Goal: Complete application form

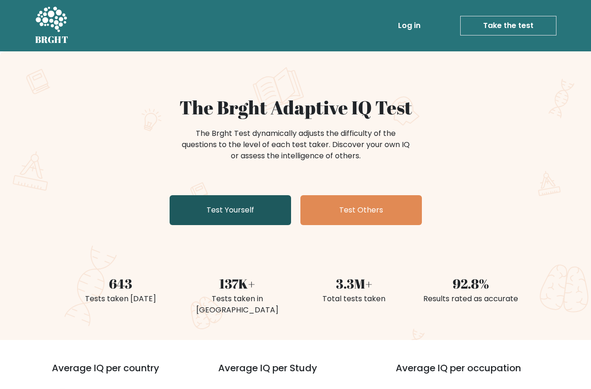
click at [234, 216] on link "Test Yourself" at bounding box center [230, 210] width 121 height 30
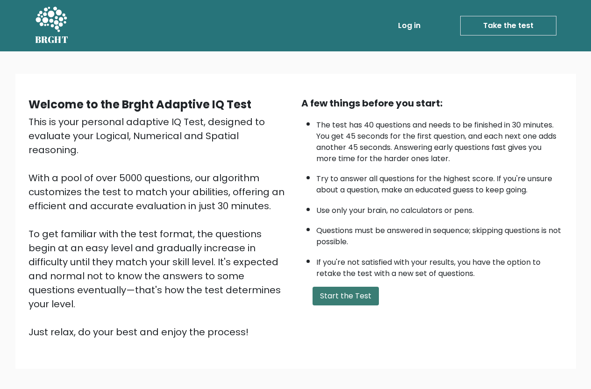
click at [326, 292] on button "Start the Test" at bounding box center [346, 296] width 66 height 19
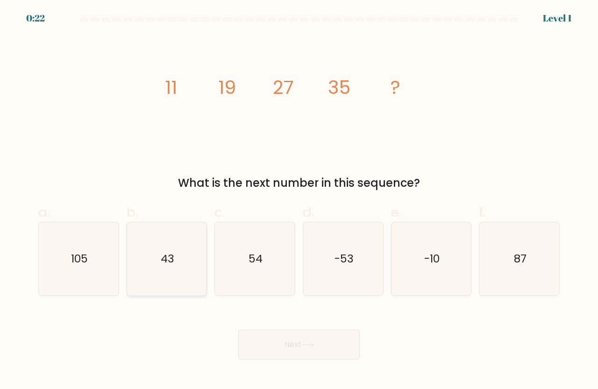
click at [172, 258] on text "43" at bounding box center [168, 258] width 14 height 15
click at [299, 201] on input "b. 43" at bounding box center [299, 198] width 0 height 6
radio input "true"
click at [289, 340] on button "Next" at bounding box center [298, 345] width 121 height 30
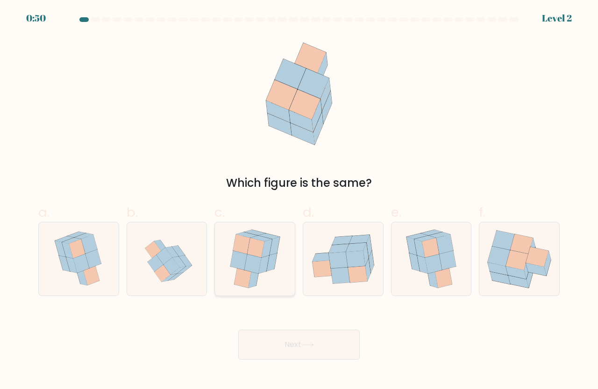
click at [250, 266] on icon at bounding box center [252, 264] width 17 height 20
click at [299, 201] on input "c." at bounding box center [299, 198] width 0 height 6
radio input "true"
click at [321, 348] on button "Next" at bounding box center [298, 345] width 121 height 30
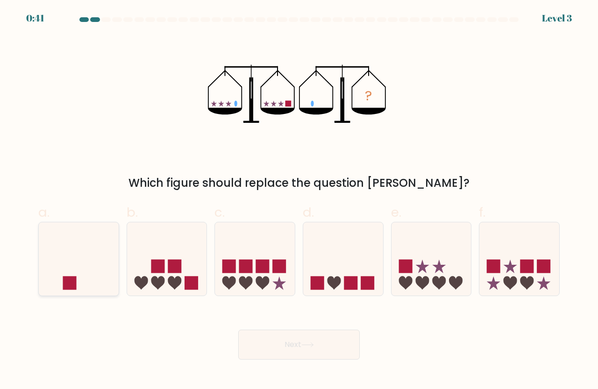
click at [88, 272] on icon at bounding box center [79, 259] width 80 height 66
click at [299, 201] on input "a." at bounding box center [299, 198] width 0 height 6
radio input "true"
click at [284, 346] on button "Next" at bounding box center [298, 345] width 121 height 30
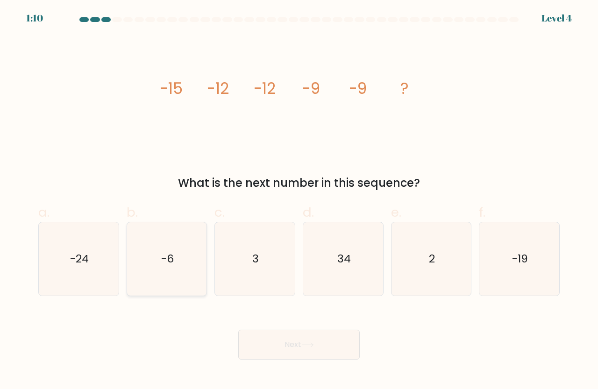
click at [158, 266] on icon "-6" at bounding box center [166, 258] width 73 height 73
click at [299, 201] on input "b. -6" at bounding box center [299, 198] width 0 height 6
radio input "true"
click at [294, 344] on button "Next" at bounding box center [298, 345] width 121 height 30
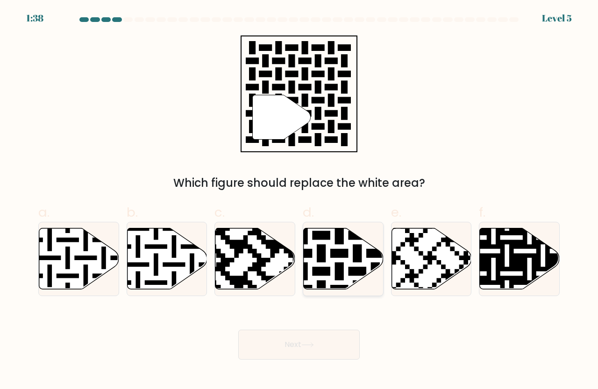
click at [325, 277] on icon at bounding box center [344, 259] width 80 height 61
click at [300, 201] on input "d." at bounding box center [299, 198] width 0 height 6
radio input "true"
click at [301, 354] on button "Next" at bounding box center [298, 345] width 121 height 30
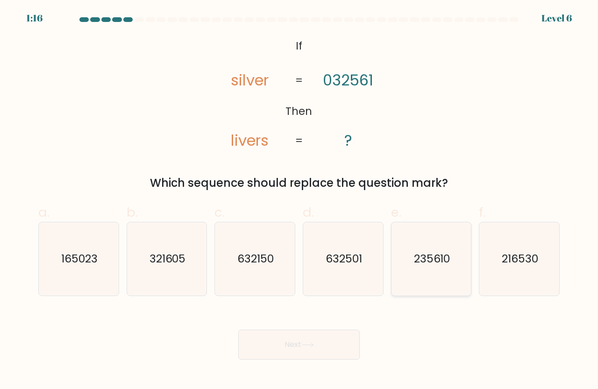
click at [447, 276] on icon "235610" at bounding box center [431, 258] width 73 height 73
click at [300, 201] on input "e. 235610" at bounding box center [299, 198] width 0 height 6
radio input "true"
click at [293, 344] on button "Next" at bounding box center [298, 345] width 121 height 30
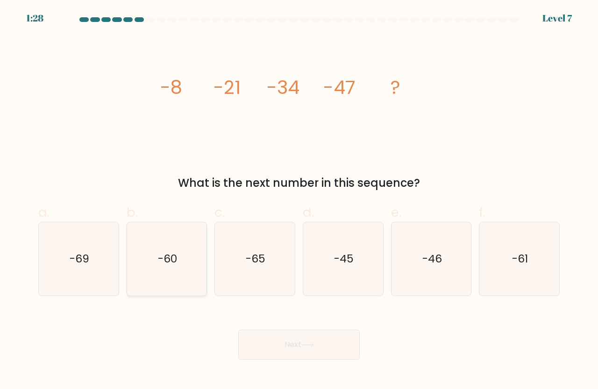
click at [168, 266] on text "-60" at bounding box center [167, 258] width 19 height 15
click at [299, 201] on input "b. -60" at bounding box center [299, 198] width 0 height 6
radio input "true"
click at [283, 342] on button "Next" at bounding box center [298, 345] width 121 height 30
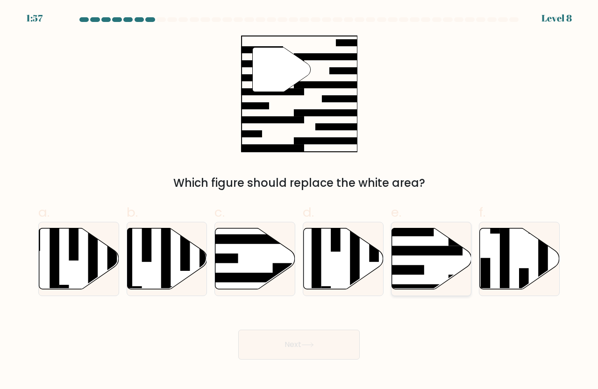
click at [447, 262] on icon at bounding box center [432, 259] width 80 height 61
click at [300, 201] on input "e." at bounding box center [299, 198] width 0 height 6
radio input "true"
click at [298, 348] on button "Next" at bounding box center [298, 345] width 121 height 30
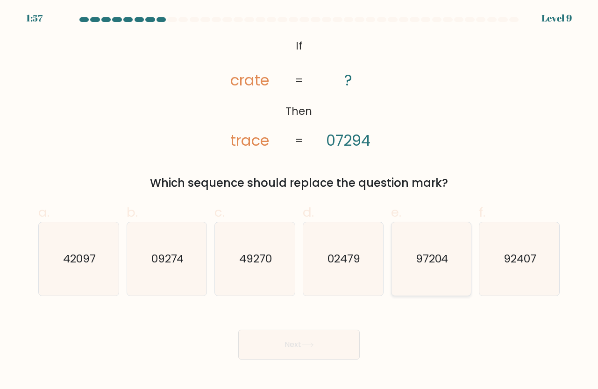
click at [430, 270] on icon "97204" at bounding box center [431, 258] width 73 height 73
click at [300, 201] on input "e. 97204" at bounding box center [299, 198] width 0 height 6
radio input "true"
click at [301, 352] on button "Next" at bounding box center [298, 345] width 121 height 30
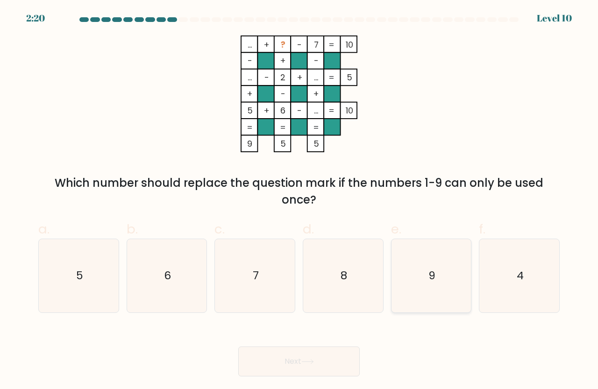
click at [449, 280] on icon "9" at bounding box center [431, 275] width 73 height 73
click at [300, 201] on input "e. 9" at bounding box center [299, 198] width 0 height 6
radio input "true"
click at [329, 369] on button "Next" at bounding box center [298, 362] width 121 height 30
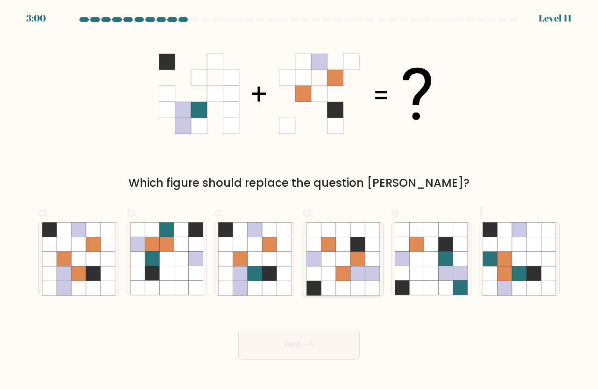
click at [372, 235] on icon at bounding box center [372, 230] width 14 height 14
click at [300, 201] on input "d." at bounding box center [299, 198] width 0 height 6
radio input "true"
click at [296, 351] on button "Next" at bounding box center [298, 345] width 121 height 30
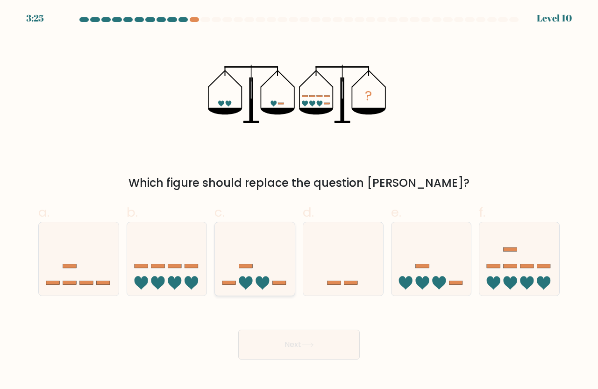
click at [277, 276] on icon at bounding box center [255, 259] width 80 height 66
click at [299, 201] on input "c." at bounding box center [299, 198] width 0 height 6
radio input "true"
click at [324, 346] on button "Next" at bounding box center [298, 345] width 121 height 30
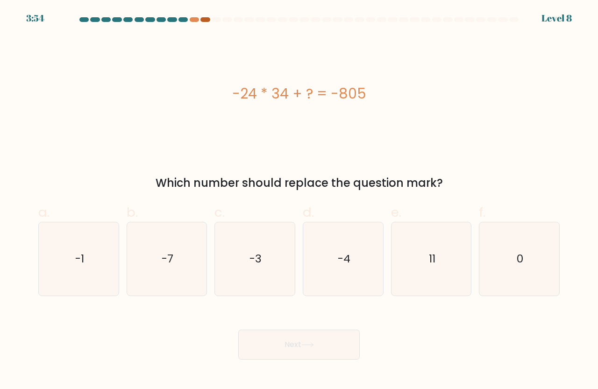
click at [207, 19] on div at bounding box center [204, 19] width 9 height 5
click at [196, 21] on div at bounding box center [194, 19] width 9 height 5
click at [432, 261] on text "11" at bounding box center [432, 258] width 7 height 15
click at [300, 201] on input "e. 11" at bounding box center [299, 198] width 0 height 6
radio input "true"
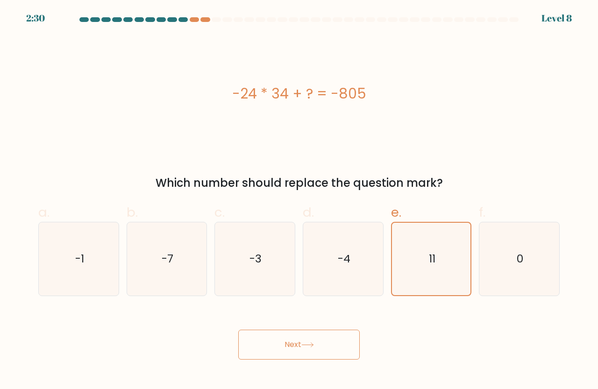
click at [298, 342] on button "Next" at bounding box center [298, 345] width 121 height 30
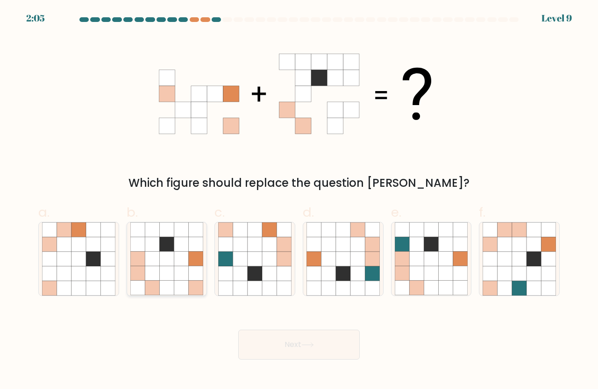
click at [158, 259] on icon at bounding box center [152, 259] width 14 height 14
click at [299, 201] on input "b." at bounding box center [299, 198] width 0 height 6
radio input "true"
click at [328, 336] on button "Next" at bounding box center [298, 345] width 121 height 30
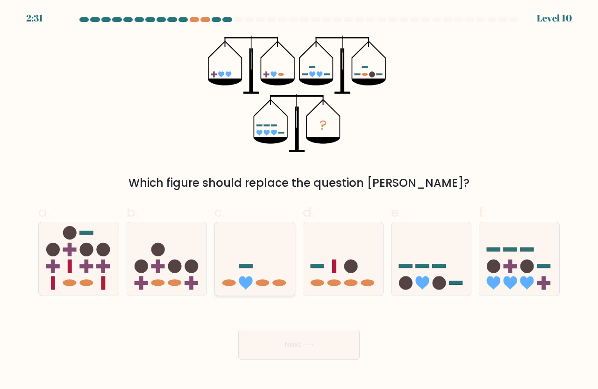
click at [282, 286] on ellipse at bounding box center [280, 282] width 14 height 7
click at [299, 201] on input "c." at bounding box center [299, 198] width 0 height 6
radio input "true"
click at [314, 346] on icon at bounding box center [307, 345] width 13 height 5
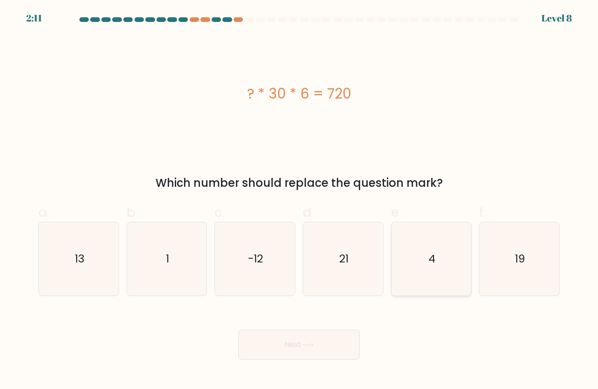
click at [465, 246] on icon "4" at bounding box center [431, 258] width 73 height 73
click at [300, 201] on input "e. 4" at bounding box center [299, 198] width 0 height 6
radio input "true"
click at [343, 347] on button "Next" at bounding box center [298, 345] width 121 height 30
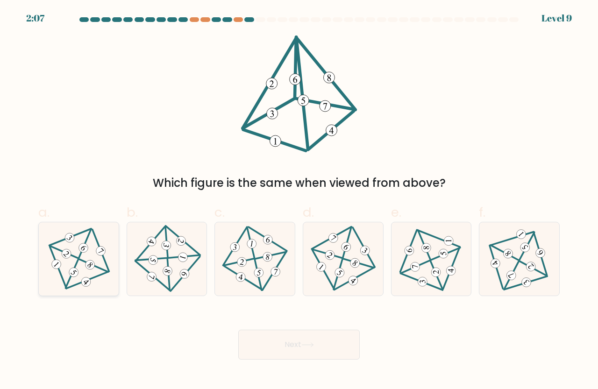
click at [76, 256] on icon at bounding box center [79, 259] width 60 height 58
click at [299, 201] on input "a." at bounding box center [299, 198] width 0 height 6
radio input "true"
click at [334, 355] on button "Next" at bounding box center [298, 345] width 121 height 30
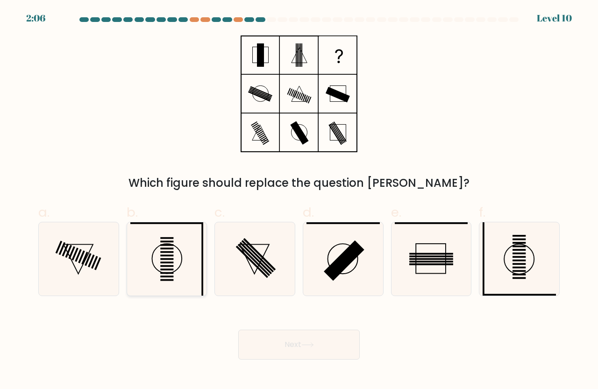
click at [182, 274] on icon at bounding box center [166, 258] width 73 height 73
click at [299, 201] on input "b." at bounding box center [299, 198] width 0 height 6
radio input "true"
click at [294, 355] on button "Next" at bounding box center [298, 345] width 121 height 30
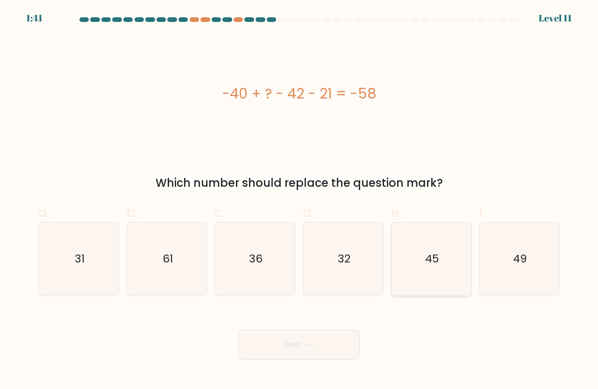
click at [407, 285] on icon "45" at bounding box center [431, 258] width 73 height 73
click at [300, 201] on input "e. 45" at bounding box center [299, 198] width 0 height 6
radio input "true"
click at [289, 347] on button "Next" at bounding box center [298, 345] width 121 height 30
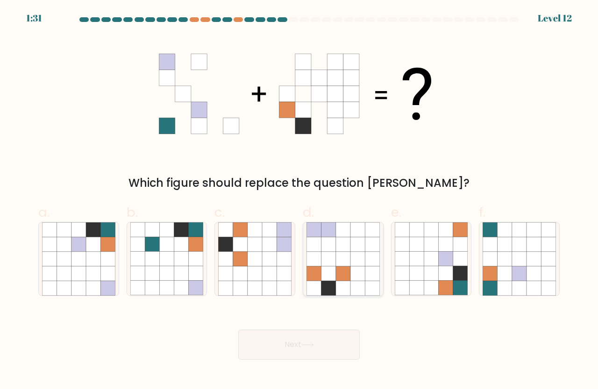
click at [348, 265] on icon at bounding box center [343, 259] width 14 height 14
click at [300, 201] on input "d." at bounding box center [299, 198] width 0 height 6
radio input "true"
click at [311, 346] on icon at bounding box center [307, 345] width 13 height 5
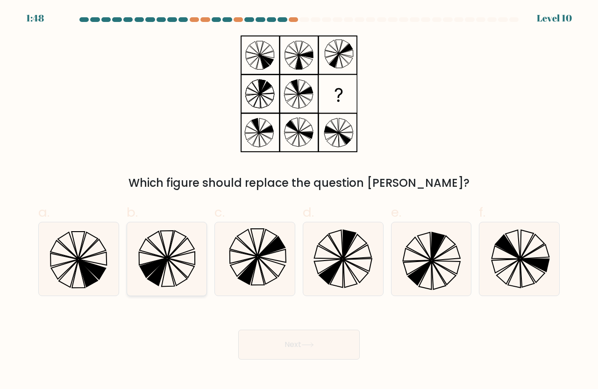
click at [187, 261] on icon at bounding box center [166, 258] width 73 height 73
click at [299, 201] on input "b." at bounding box center [299, 198] width 0 height 6
radio input "true"
click at [298, 343] on button "Next" at bounding box center [298, 345] width 121 height 30
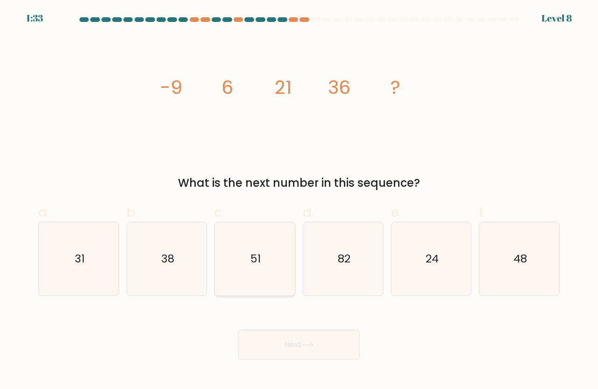
click at [271, 256] on icon "51" at bounding box center [254, 258] width 73 height 73
click at [299, 201] on input "c. 51" at bounding box center [299, 198] width 0 height 6
radio input "true"
click at [299, 339] on button "Next" at bounding box center [298, 345] width 121 height 30
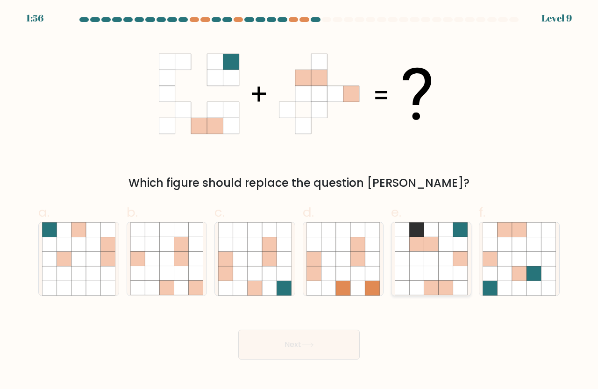
click at [457, 259] on icon at bounding box center [460, 259] width 14 height 14
click at [300, 201] on input "e." at bounding box center [299, 198] width 0 height 6
radio input "true"
drag, startPoint x: 294, startPoint y: 353, endPoint x: 299, endPoint y: 351, distance: 5.0
click at [299, 351] on button "Next" at bounding box center [298, 345] width 121 height 30
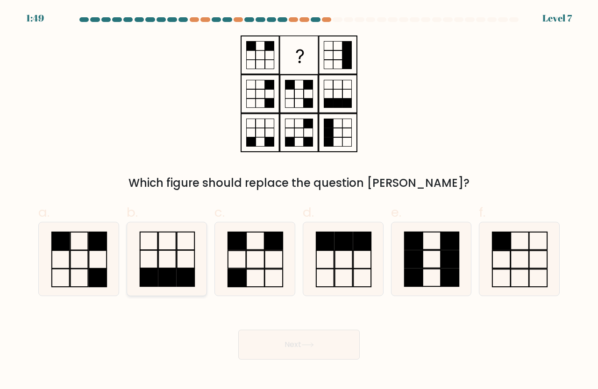
click at [205, 260] on div at bounding box center [167, 259] width 81 height 74
click at [299, 201] on input "b." at bounding box center [299, 198] width 0 height 6
radio input "true"
click at [289, 281] on icon at bounding box center [254, 258] width 73 height 73
click at [299, 201] on input "c." at bounding box center [299, 198] width 0 height 6
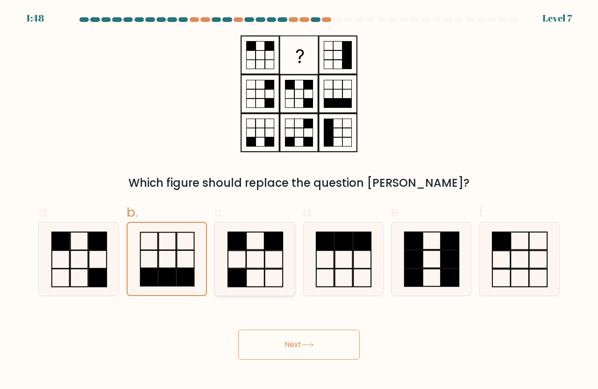
radio input "true"
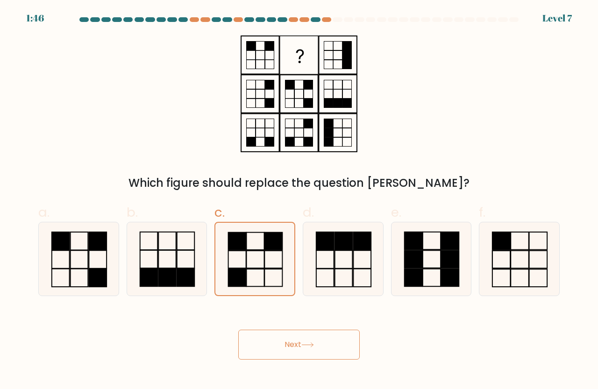
click at [298, 339] on button "Next" at bounding box center [298, 345] width 121 height 30
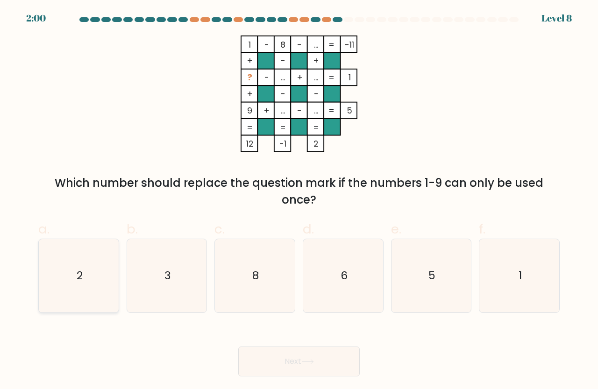
click at [102, 290] on icon "2" at bounding box center [78, 275] width 73 height 73
click at [299, 201] on input "a. 2" at bounding box center [299, 198] width 0 height 6
radio input "true"
click at [310, 367] on button "Next" at bounding box center [298, 362] width 121 height 30
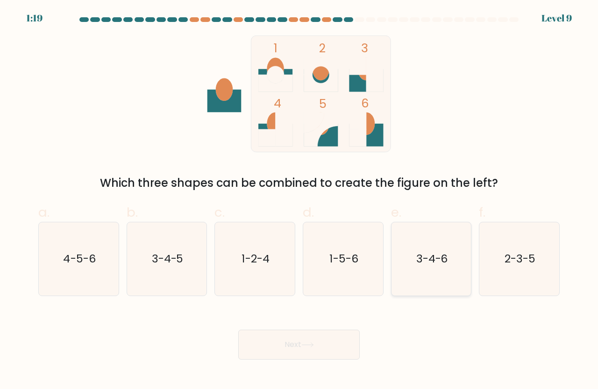
click at [429, 266] on text "3-4-6" at bounding box center [432, 258] width 32 height 15
click at [300, 201] on input "e. 3-4-6" at bounding box center [299, 198] width 0 height 6
radio input "true"
click at [328, 342] on button "Next" at bounding box center [298, 345] width 121 height 30
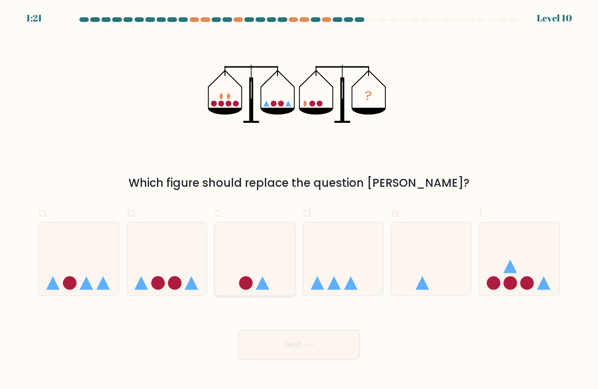
click at [281, 275] on icon at bounding box center [255, 259] width 80 height 66
click at [299, 201] on input "c." at bounding box center [299, 198] width 0 height 6
radio input "true"
click at [327, 350] on button "Next" at bounding box center [298, 345] width 121 height 30
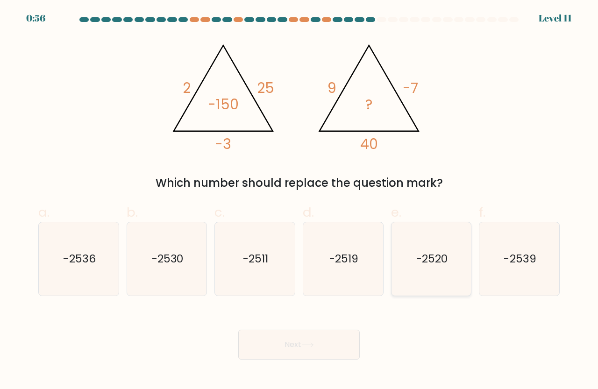
click at [444, 274] on icon "-2520" at bounding box center [431, 258] width 73 height 73
click at [300, 201] on input "e. -2520" at bounding box center [299, 198] width 0 height 6
radio input "true"
click at [294, 352] on button "Next" at bounding box center [298, 345] width 121 height 30
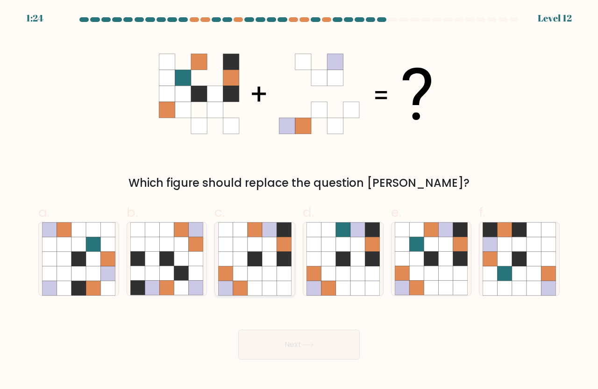
drag, startPoint x: 247, startPoint y: 289, endPoint x: 257, endPoint y: 284, distance: 12.1
click at [250, 289] on icon at bounding box center [254, 258] width 73 height 73
click at [299, 201] on input "c." at bounding box center [299, 198] width 0 height 6
radio input "true"
click at [293, 355] on button "Next" at bounding box center [298, 345] width 121 height 30
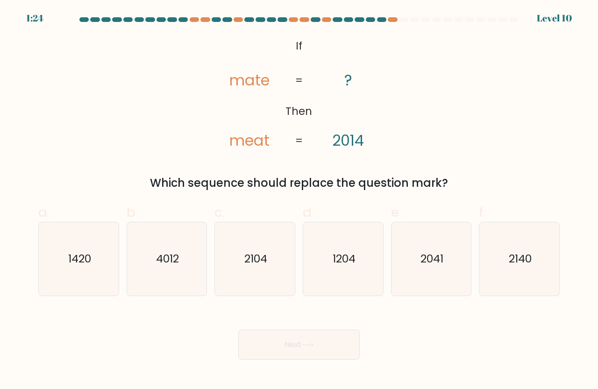
click at [476, 271] on div "f. 2140" at bounding box center [519, 249] width 88 height 93
click at [511, 279] on icon "2140" at bounding box center [519, 258] width 73 height 73
click at [300, 201] on input "f. 2140" at bounding box center [299, 198] width 0 height 6
radio input "true"
click at [320, 347] on button "Next" at bounding box center [298, 345] width 121 height 30
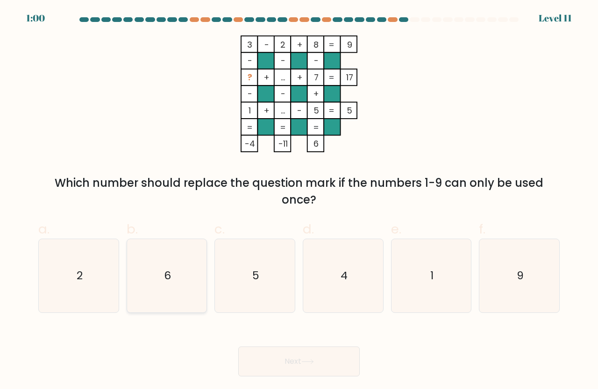
click at [171, 267] on icon "6" at bounding box center [166, 275] width 73 height 73
click at [299, 201] on input "b. 6" at bounding box center [299, 198] width 0 height 6
radio input "true"
click at [322, 369] on button "Next" at bounding box center [298, 362] width 121 height 30
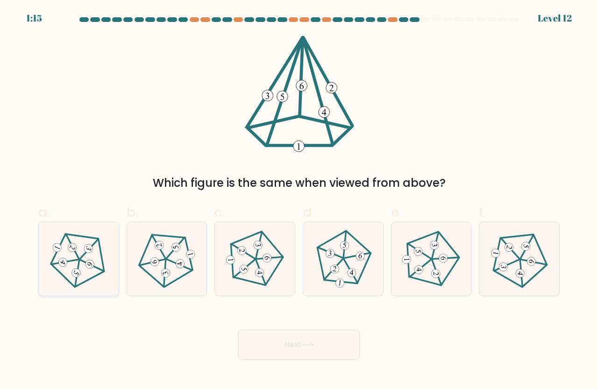
click at [96, 263] on icon at bounding box center [79, 259] width 58 height 58
click at [299, 201] on input "a." at bounding box center [299, 198] width 0 height 6
radio input "true"
click at [290, 356] on button "Next" at bounding box center [298, 345] width 121 height 30
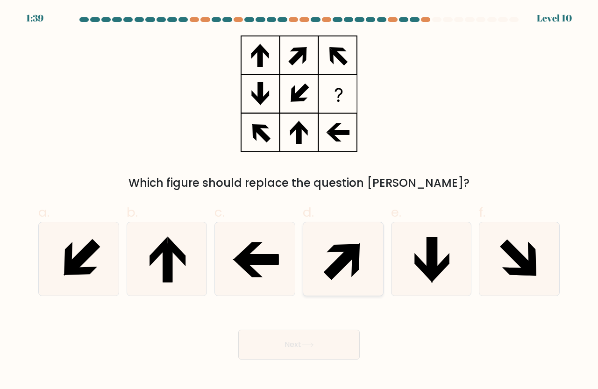
click at [343, 261] on icon at bounding box center [341, 262] width 35 height 35
click at [300, 201] on input "d." at bounding box center [299, 198] width 0 height 6
radio input "true"
click at [311, 322] on div "Next" at bounding box center [299, 333] width 533 height 52
click at [307, 350] on button "Next" at bounding box center [298, 345] width 121 height 30
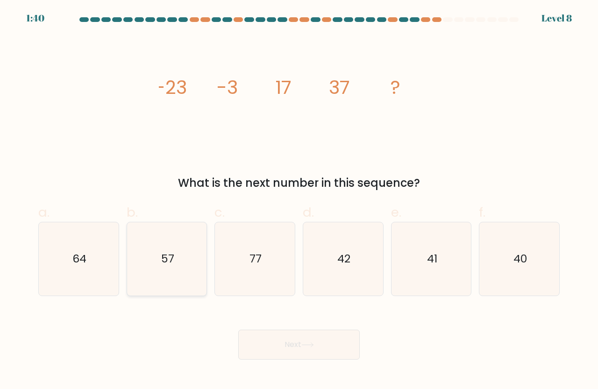
click at [134, 265] on icon "57" at bounding box center [166, 258] width 73 height 73
click at [299, 201] on input "b. 57" at bounding box center [299, 198] width 0 height 6
radio input "true"
click at [295, 351] on button "Next" at bounding box center [298, 345] width 121 height 30
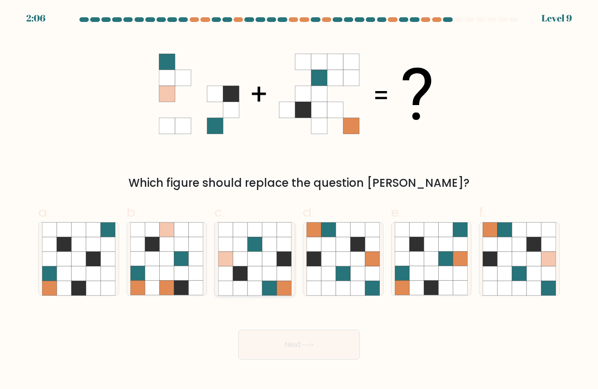
click at [257, 254] on icon at bounding box center [255, 259] width 14 height 14
click at [299, 201] on input "c." at bounding box center [299, 198] width 0 height 6
radio input "true"
click at [272, 359] on button "Next" at bounding box center [298, 345] width 121 height 30
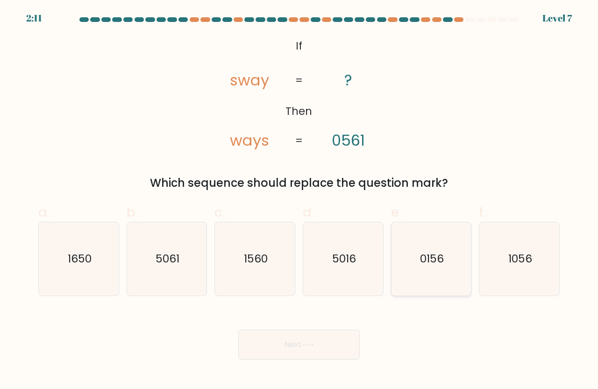
drag, startPoint x: 507, startPoint y: 264, endPoint x: 462, endPoint y: 295, distance: 53.8
click at [482, 282] on div "1056" at bounding box center [519, 259] width 81 height 74
click at [300, 201] on input "f. 1056" at bounding box center [299, 198] width 0 height 6
radio input "true"
click at [334, 339] on button "Next" at bounding box center [298, 345] width 121 height 30
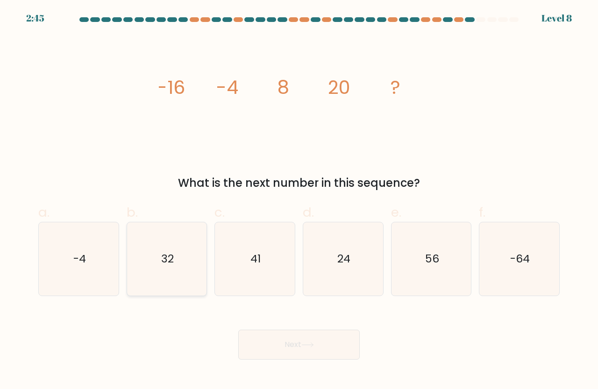
click at [186, 283] on icon "32" at bounding box center [166, 258] width 73 height 73
click at [299, 201] on input "b. 32" at bounding box center [299, 198] width 0 height 6
radio input "true"
click at [307, 353] on button "Next" at bounding box center [298, 345] width 121 height 30
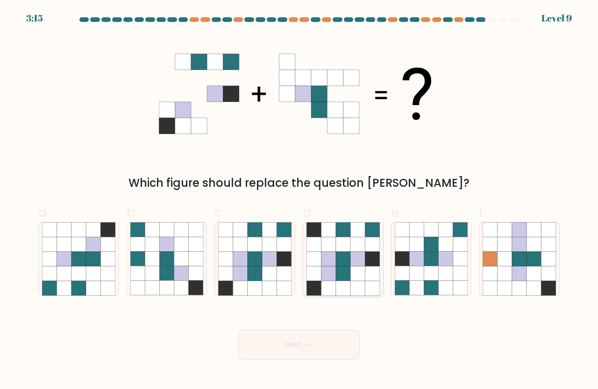
click at [336, 259] on icon at bounding box center [328, 259] width 14 height 14
click at [300, 201] on input "d." at bounding box center [299, 198] width 0 height 6
radio input "true"
click at [300, 350] on button "Next" at bounding box center [298, 345] width 121 height 30
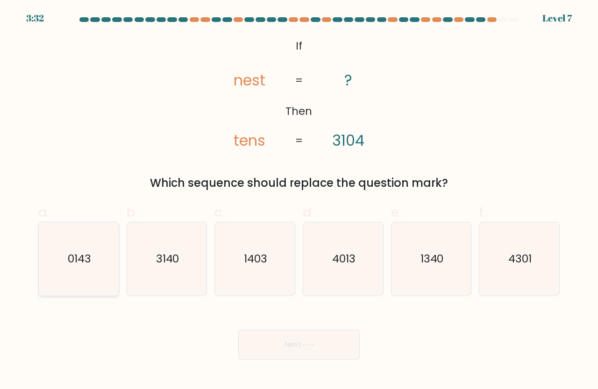
click at [74, 274] on icon "0143" at bounding box center [78, 258] width 73 height 73
click at [299, 201] on input "a. 0143" at bounding box center [299, 198] width 0 height 6
radio input "true"
click at [264, 347] on button "Next" at bounding box center [298, 345] width 121 height 30
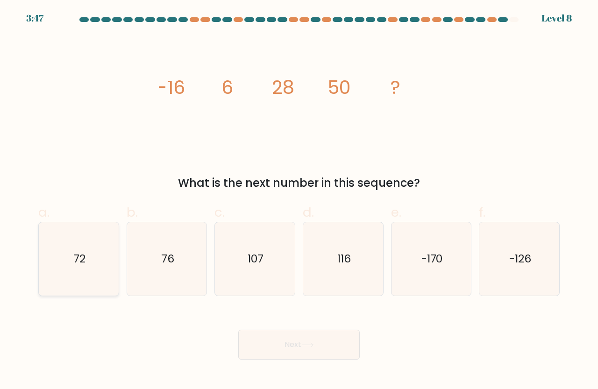
drag, startPoint x: 93, startPoint y: 255, endPoint x: 105, endPoint y: 274, distance: 22.7
click at [93, 255] on icon "72" at bounding box center [78, 258] width 73 height 73
click at [299, 201] on input "a. 72" at bounding box center [299, 198] width 0 height 6
radio input "true"
click at [270, 344] on button "Next" at bounding box center [298, 345] width 121 height 30
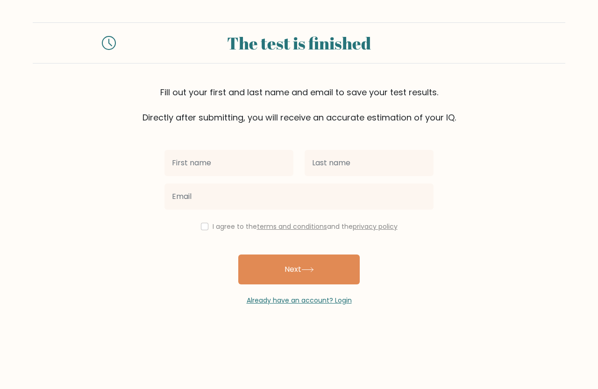
click at [216, 164] on input "text" at bounding box center [228, 163] width 129 height 26
type input "[PERSON_NAME]"
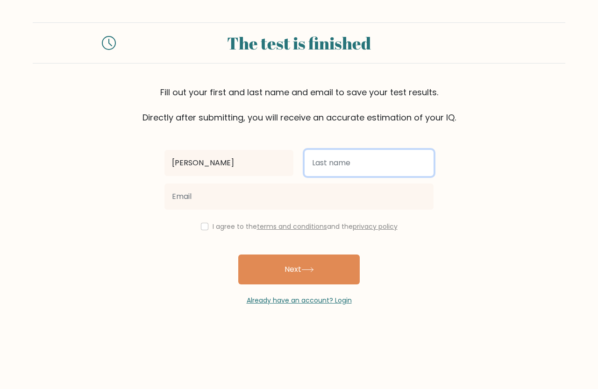
click at [353, 166] on input "text" at bounding box center [369, 163] width 129 height 26
type input "saini"
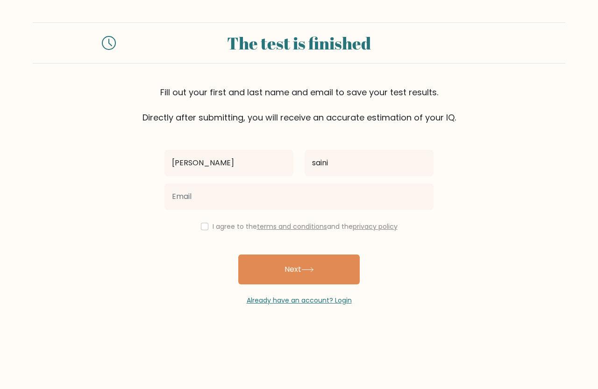
click at [209, 215] on div "saksham saini I agree to the terms and conditions and the privacy policy Next A…" at bounding box center [299, 215] width 280 height 182
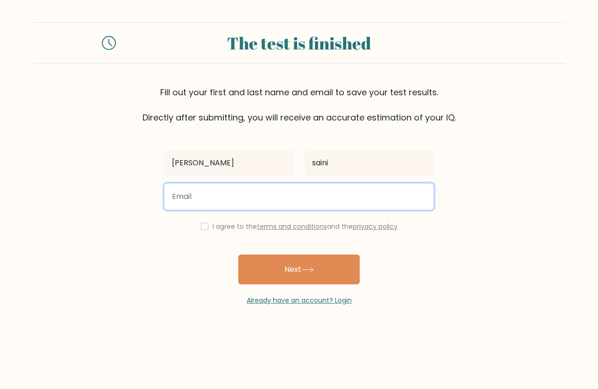
click at [205, 206] on input "email" at bounding box center [298, 197] width 269 height 26
type input "sakshamstocks07@gmail.com"
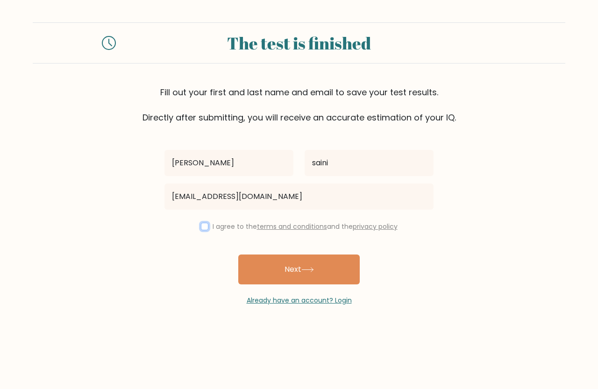
click at [206, 223] on input "checkbox" at bounding box center [204, 226] width 7 height 7
checkbox input "true"
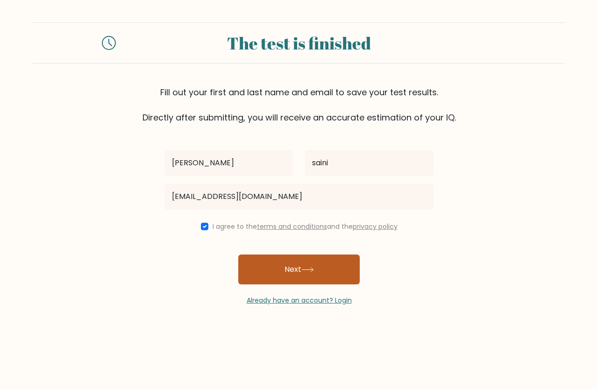
click at [280, 264] on button "Next" at bounding box center [298, 270] width 121 height 30
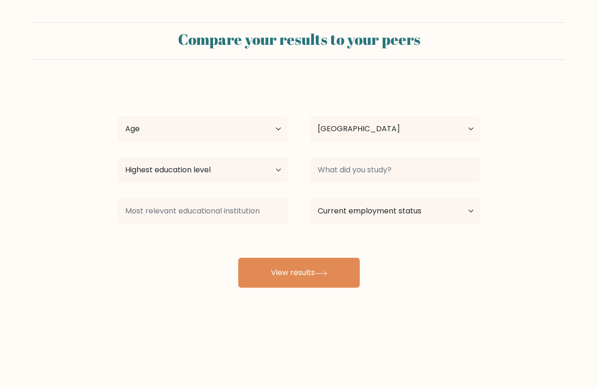
select select "US"
click at [224, 142] on select "Age Under [DEMOGRAPHIC_DATA] [DEMOGRAPHIC_DATA] [DEMOGRAPHIC_DATA] [DEMOGRAPHIC…" at bounding box center [203, 129] width 170 height 26
select select "18_24"
click at [118, 116] on select "Age Under [DEMOGRAPHIC_DATA] [DEMOGRAPHIC_DATA] [DEMOGRAPHIC_DATA] [DEMOGRAPHIC…" at bounding box center [203, 129] width 170 height 26
click at [199, 177] on select "Highest education level No schooling Primary Lower Secondary Upper Secondary Oc…" at bounding box center [203, 170] width 170 height 26
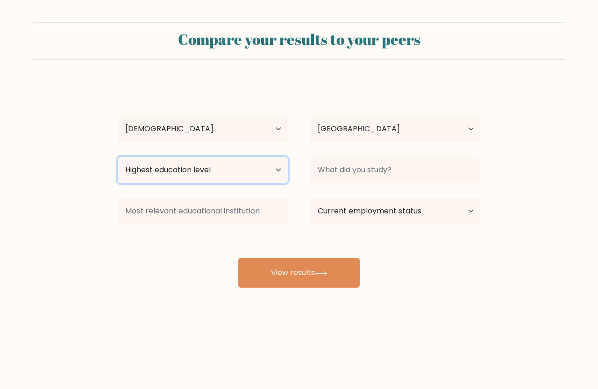
select select "no_schooling"
click at [118, 157] on select "Highest education level No schooling Primary Lower Secondary Upper Secondary Oc…" at bounding box center [203, 170] width 170 height 26
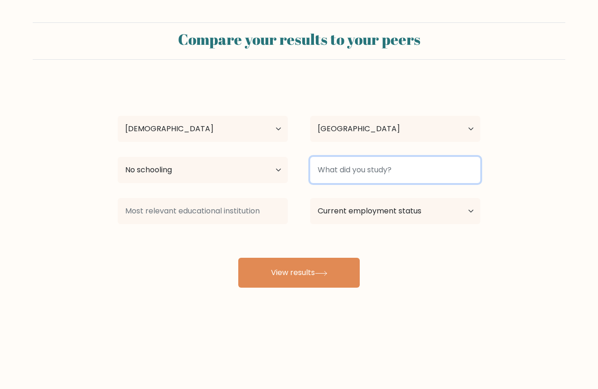
click at [374, 178] on input at bounding box center [395, 170] width 170 height 26
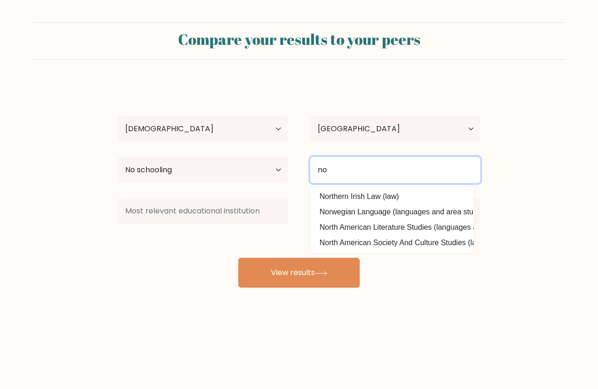
type input "no"
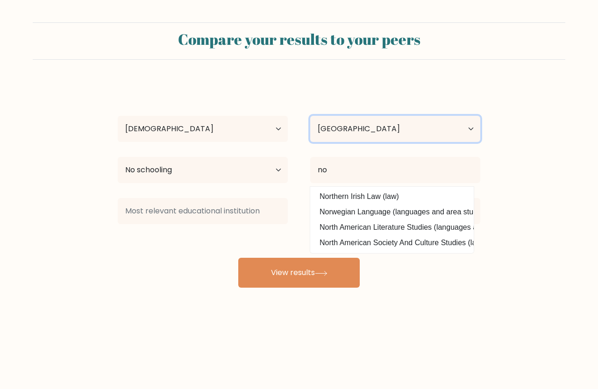
click at [388, 137] on select "Country Afghanistan Albania Algeria American Samoa Andorra Angola Anguilla Anta…" at bounding box center [395, 129] width 170 height 26
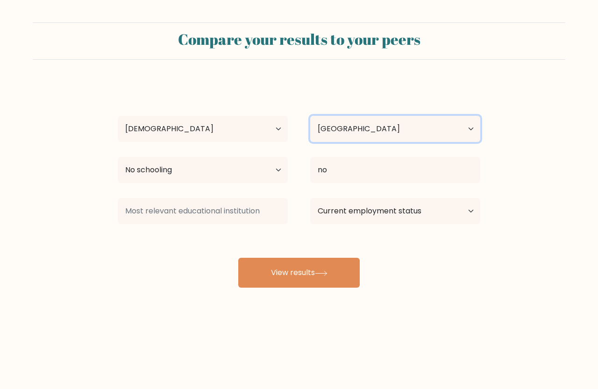
select select "IN"
click at [310, 116] on select "Country Afghanistan Albania Algeria American Samoa Andorra Angola Anguilla Anta…" at bounding box center [395, 129] width 170 height 26
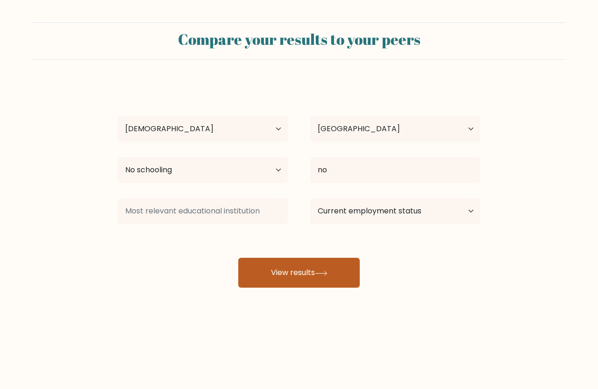
click at [297, 261] on button "View results" at bounding box center [298, 273] width 121 height 30
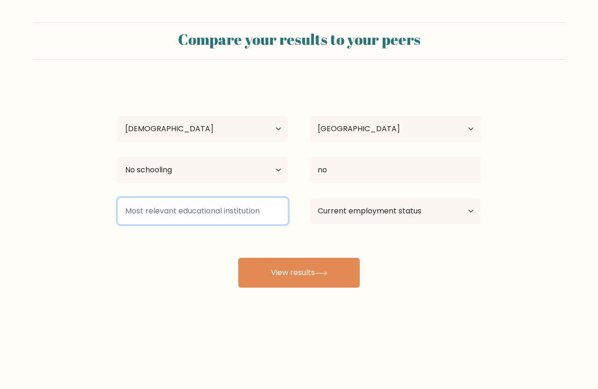
click at [247, 221] on input at bounding box center [203, 211] width 170 height 26
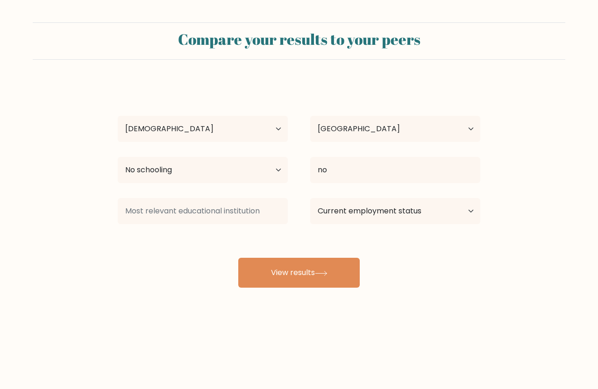
click at [113, 256] on div "saksham saini Age Under 18 years old 18-24 years old 25-34 years old 35-44 year…" at bounding box center [299, 185] width 374 height 206
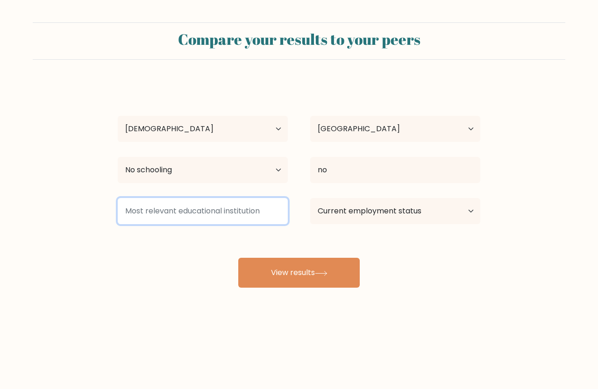
click at [179, 212] on input at bounding box center [203, 211] width 170 height 26
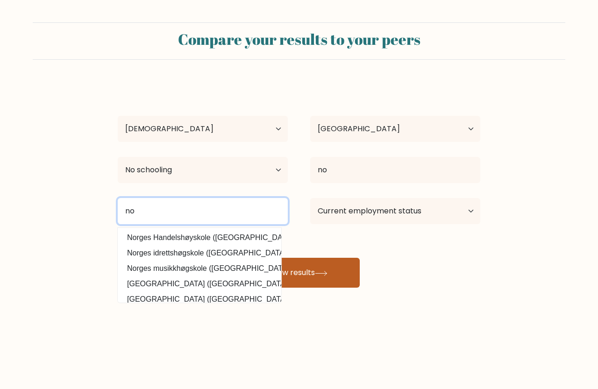
type input "no"
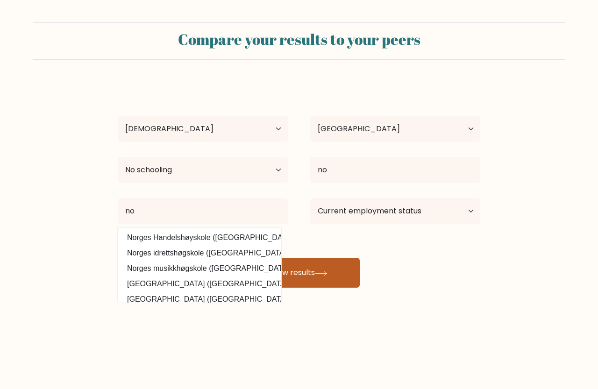
click at [324, 275] on icon at bounding box center [321, 273] width 13 height 5
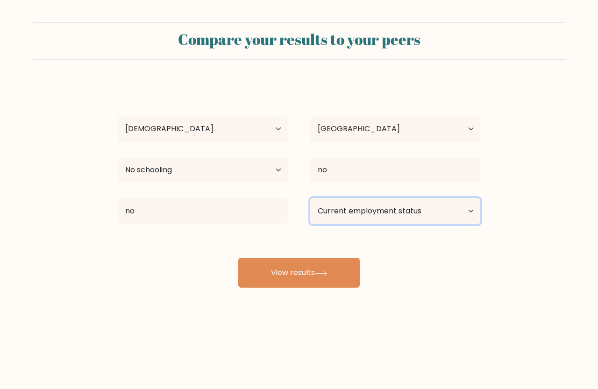
click at [361, 214] on select "Current employment status Employed Student Retired Other / prefer not to answer" at bounding box center [395, 211] width 170 height 26
select select "other"
click at [310, 198] on select "Current employment status Employed Student Retired Other / prefer not to answer" at bounding box center [395, 211] width 170 height 26
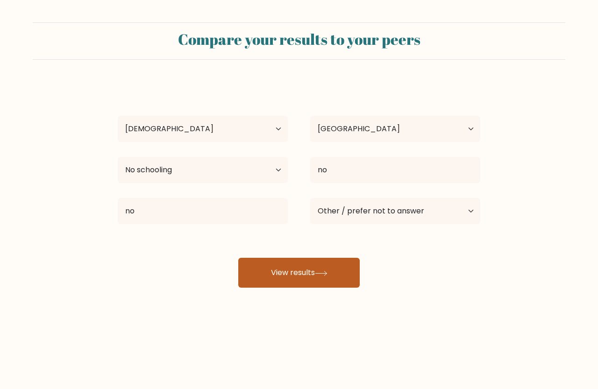
click at [302, 276] on button "View results" at bounding box center [298, 273] width 121 height 30
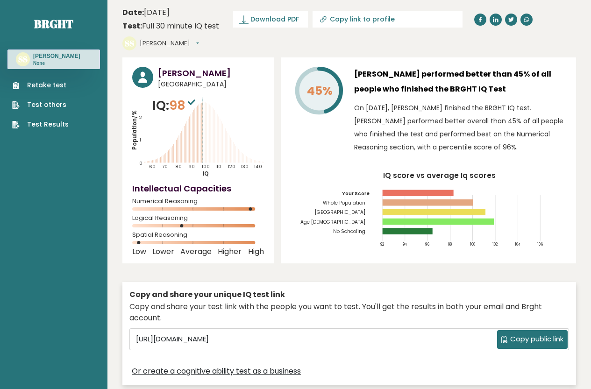
drag, startPoint x: 203, startPoint y: 96, endPoint x: 211, endPoint y: 103, distance: 10.6
click at [215, 103] on icon "Population/% IQ 0 1 2 60 70 80 90 100 110 120 130 140" at bounding box center [198, 136] width 132 height 81
drag, startPoint x: 147, startPoint y: 145, endPoint x: 175, endPoint y: 134, distance: 29.8
click at [175, 134] on icon "Population/% IQ 0 1 2 60 70 80 90 100 110 120 130 140" at bounding box center [198, 136] width 132 height 81
click at [160, 133] on icon "Population/% IQ 0 1 2 60 70 80 90 100 110 120 130 140" at bounding box center [198, 136] width 132 height 81
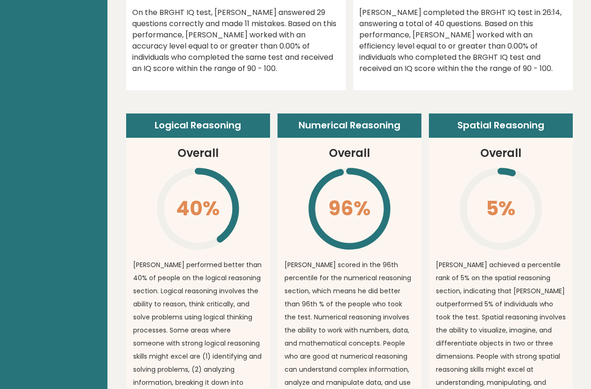
scroll to position [607, 0]
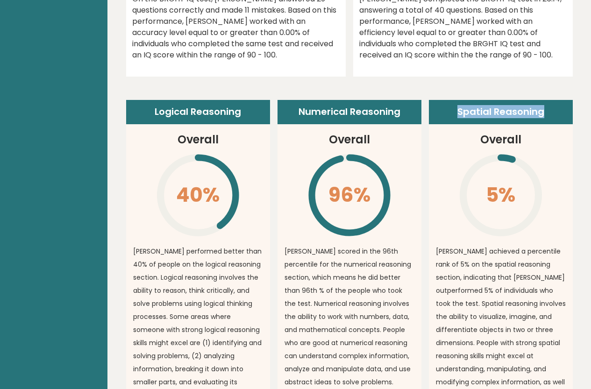
drag, startPoint x: 449, startPoint y: 96, endPoint x: 528, endPoint y: 95, distance: 79.4
click at [555, 100] on header "Spatial Reasoning" at bounding box center [501, 112] width 144 height 24
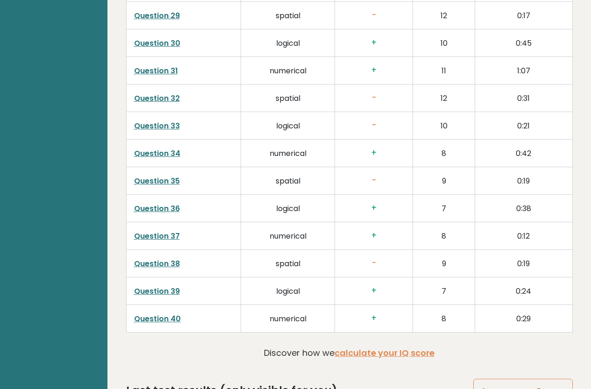
scroll to position [2323, 0]
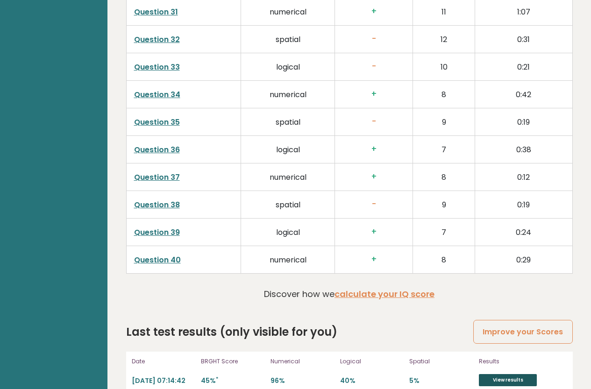
click at [507, 374] on link "View results" at bounding box center [508, 380] width 58 height 12
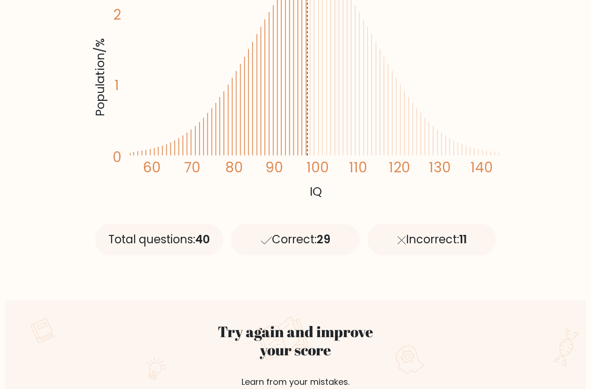
scroll to position [234, 0]
click at [311, 244] on div "Correct: 29" at bounding box center [295, 240] width 129 height 32
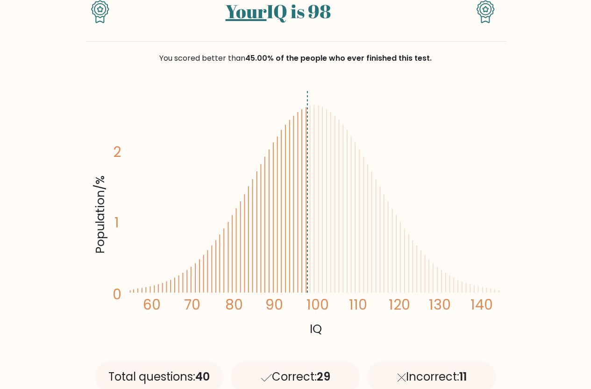
scroll to position [0, 0]
